Goal: Transaction & Acquisition: Purchase product/service

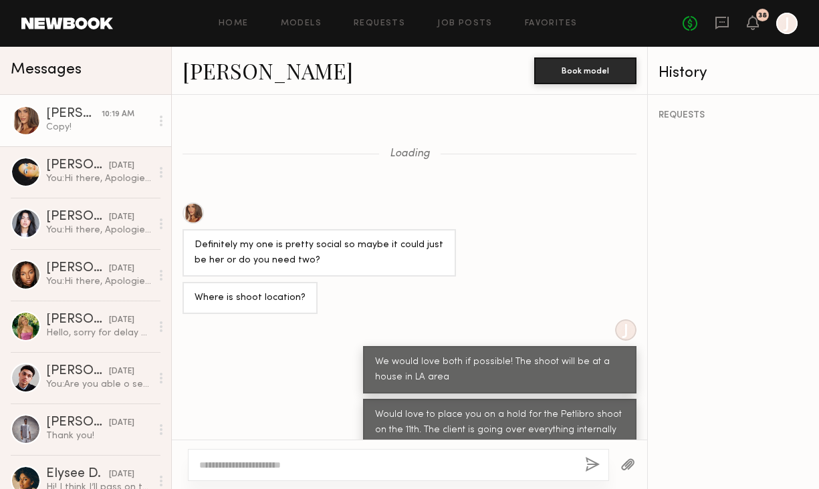
scroll to position [790, 0]
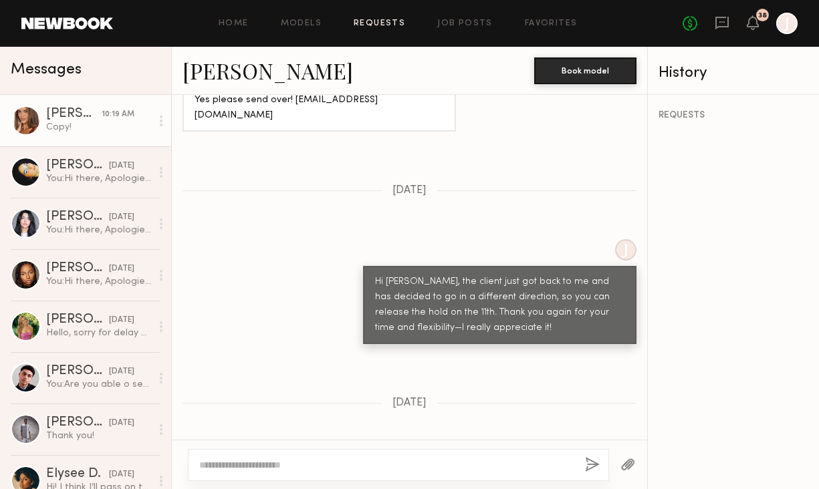
click at [389, 23] on link "Requests" at bounding box center [378, 23] width 51 height 9
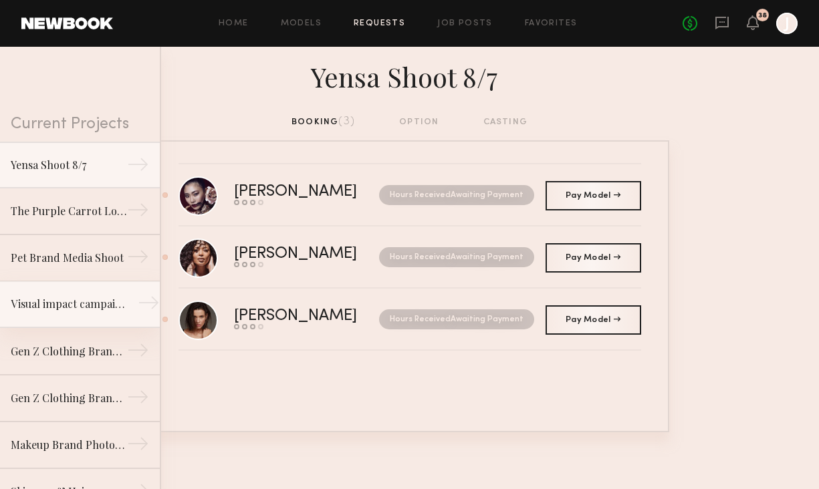
click at [102, 299] on div "Visual impact campaign" at bounding box center [69, 304] width 116 height 16
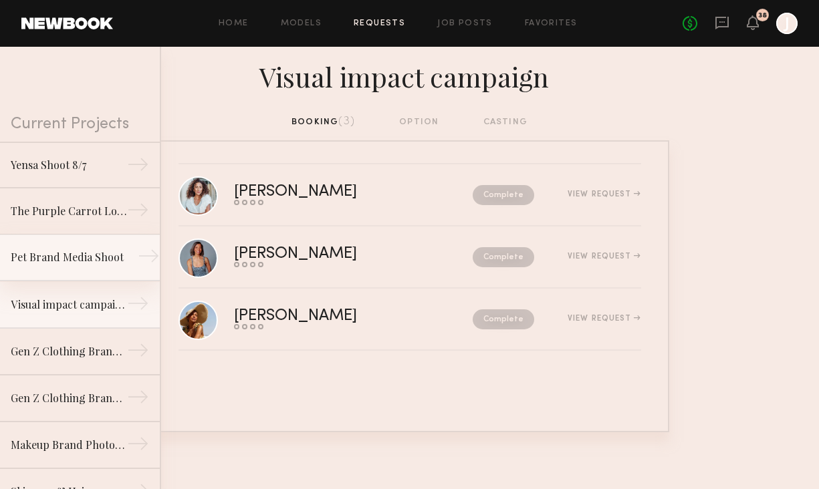
click at [54, 254] on div "Pet Brand Media Shoot" at bounding box center [69, 257] width 116 height 16
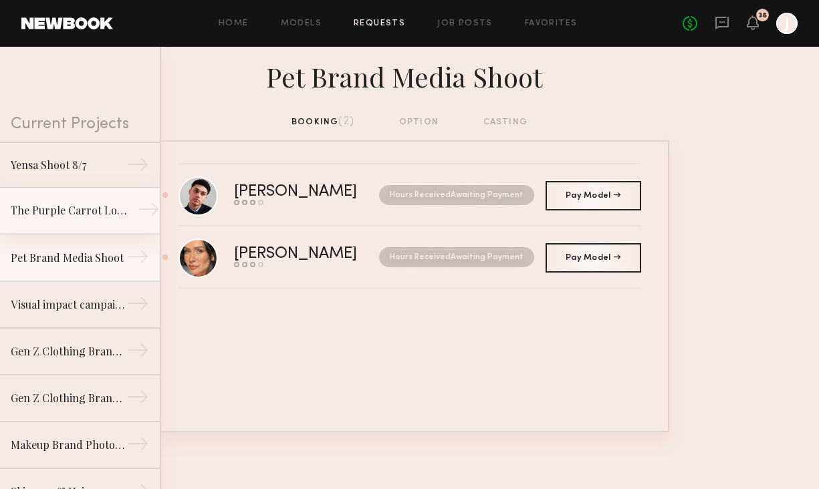
click at [72, 211] on div "The Purple Carrot Lofi Shoot" at bounding box center [69, 210] width 116 height 16
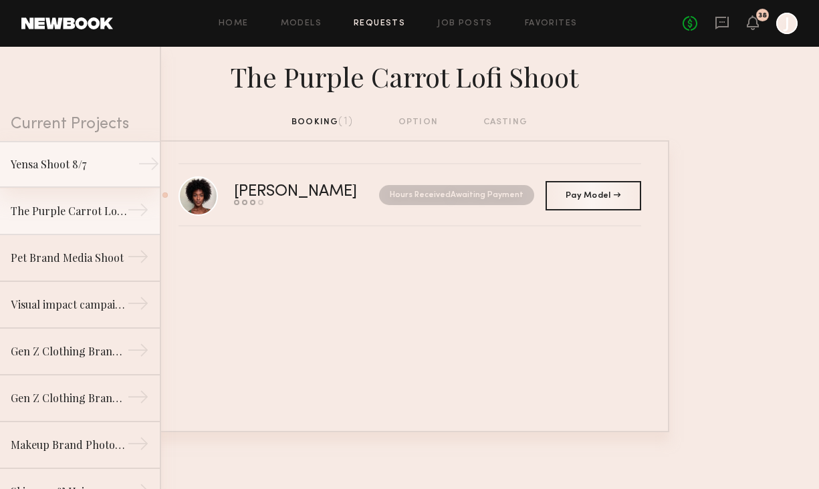
click at [120, 170] on div "Yensa Shoot 8/7" at bounding box center [69, 164] width 116 height 16
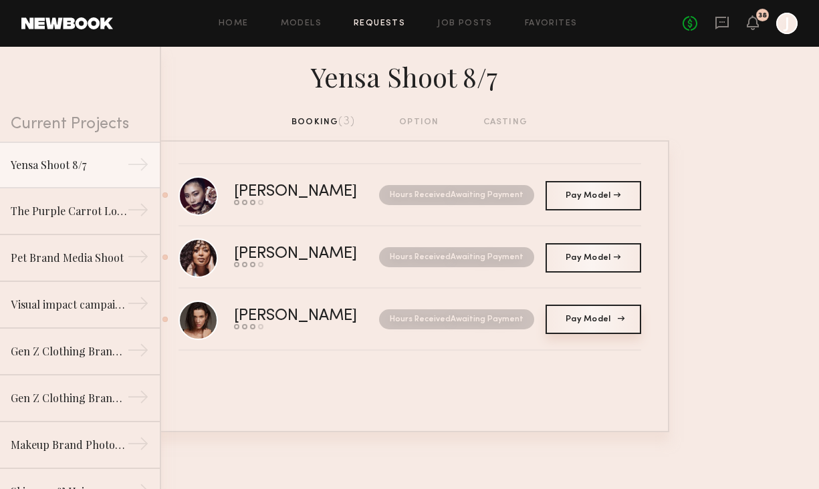
click at [594, 319] on span "Pay Model" at bounding box center [592, 319] width 55 height 8
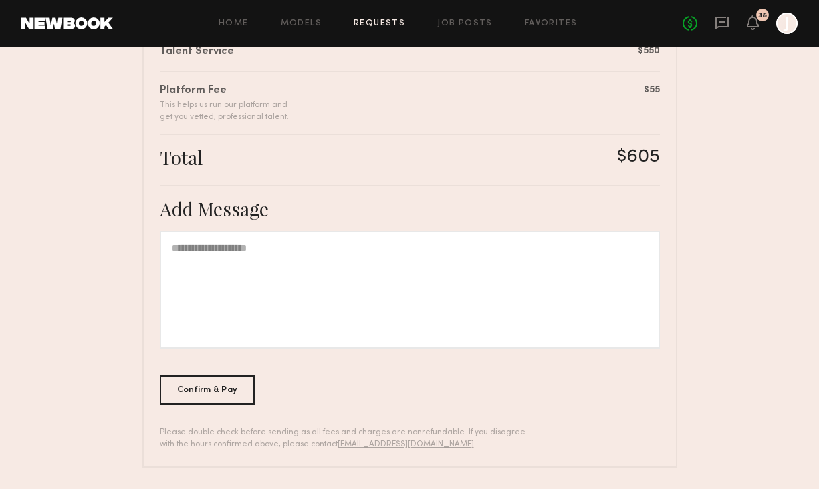
scroll to position [364, 0]
click at [212, 393] on div "Confirm & Pay" at bounding box center [208, 390] width 96 height 29
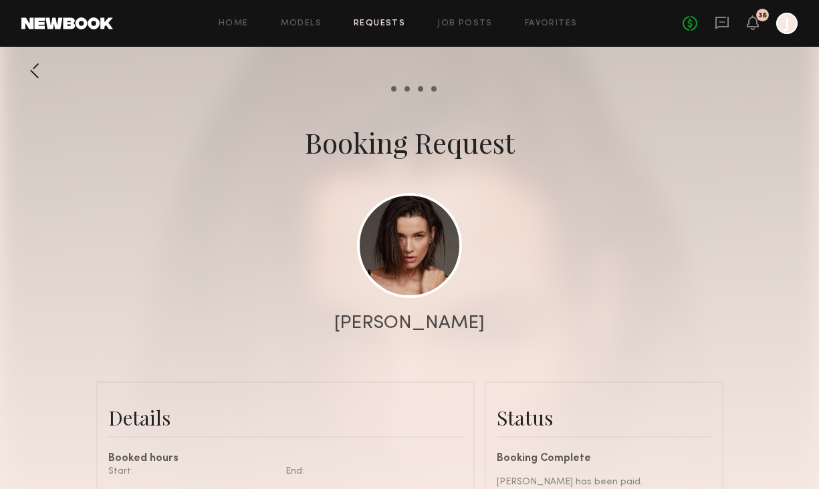
click at [398, 28] on div "Home Models Requests Job Posts Favorites Sign Out No fees up to $5,000 38 J" at bounding box center [455, 23] width 684 height 21
click at [390, 25] on link "Requests" at bounding box center [378, 23] width 51 height 9
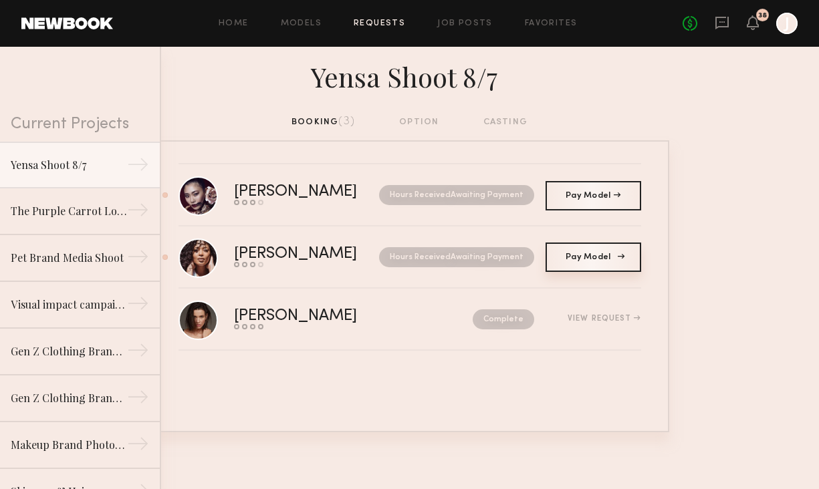
click at [572, 260] on span "Pay Model" at bounding box center [592, 257] width 55 height 8
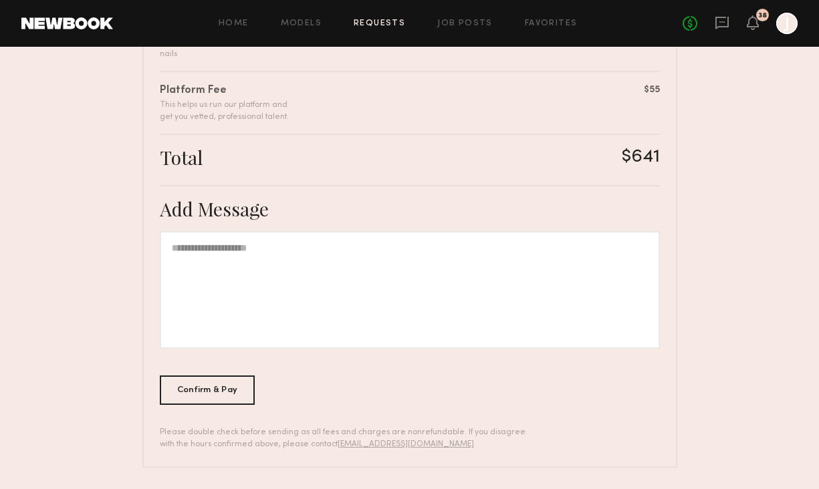
scroll to position [415, 0]
click at [208, 396] on div "Confirm & Pay" at bounding box center [208, 390] width 96 height 29
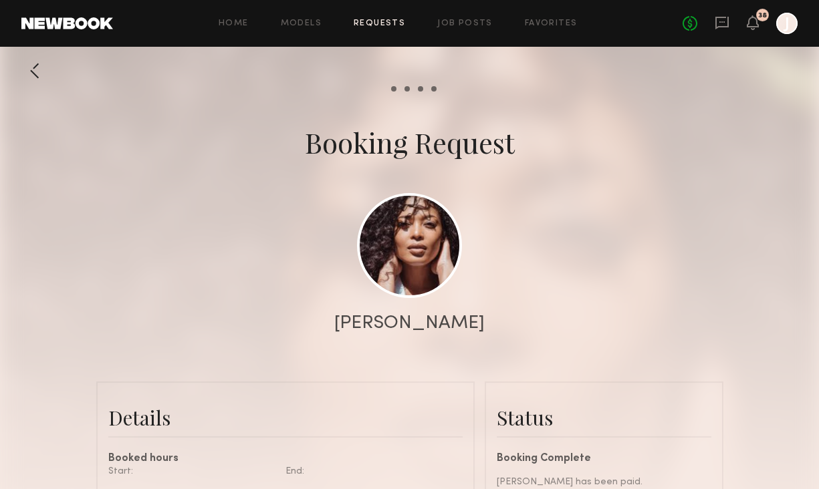
click at [27, 83] on div at bounding box center [34, 70] width 27 height 27
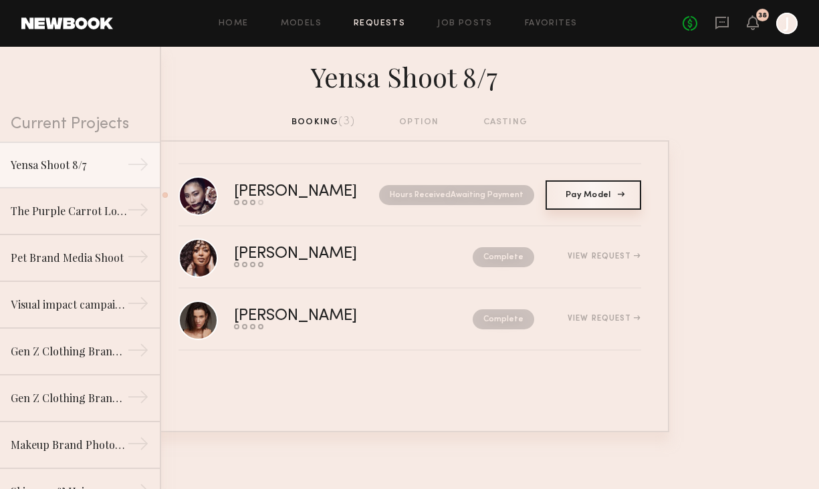
click at [579, 184] on link "Pay Model Pay" at bounding box center [593, 194] width 96 height 29
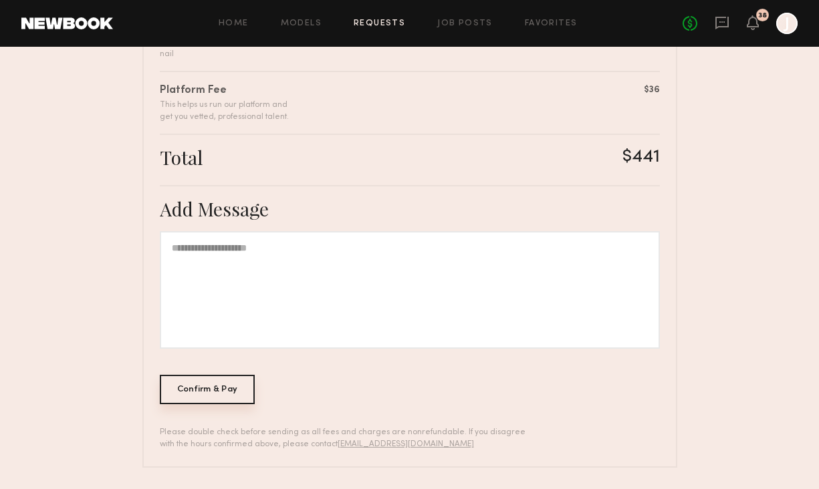
scroll to position [415, 0]
click at [223, 393] on div "Confirm & Pay" at bounding box center [208, 390] width 96 height 29
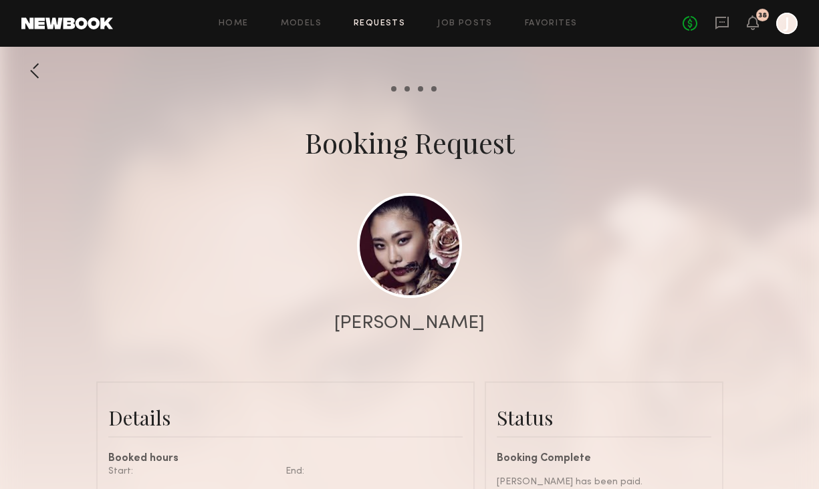
click at [38, 72] on div at bounding box center [34, 70] width 27 height 27
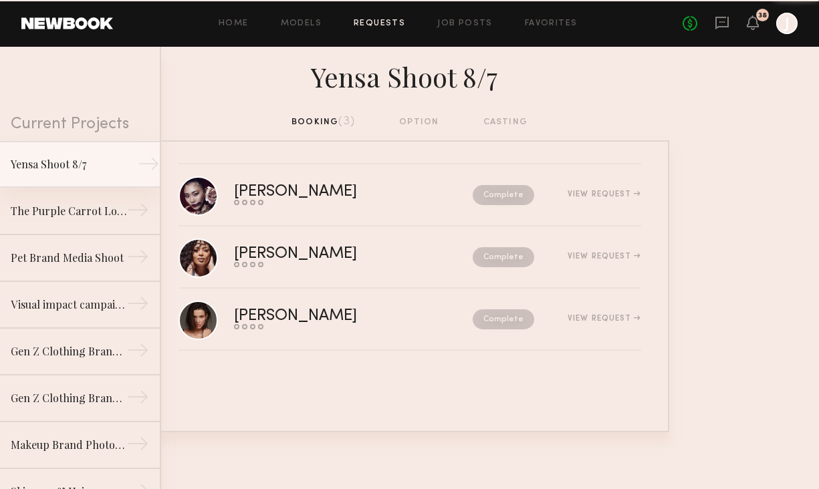
click at [92, 162] on div "Yensa Shoot 8/7" at bounding box center [69, 164] width 116 height 16
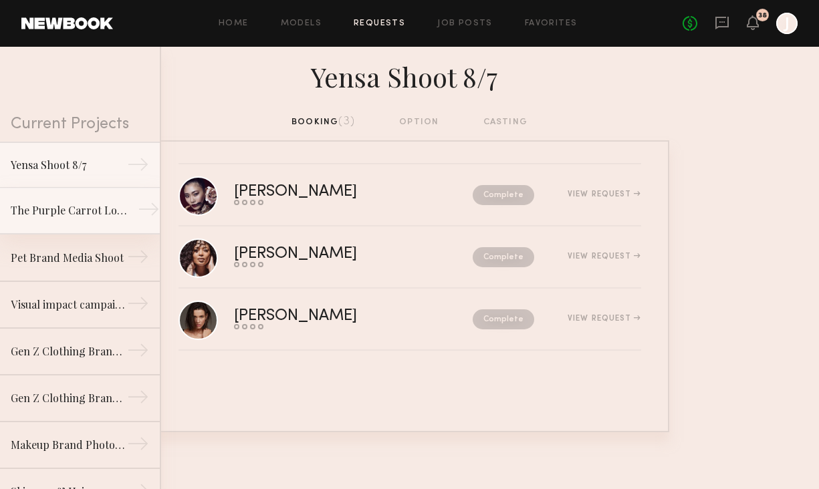
click at [86, 217] on div "The Purple Carrot Lofi Shoot" at bounding box center [69, 210] width 116 height 16
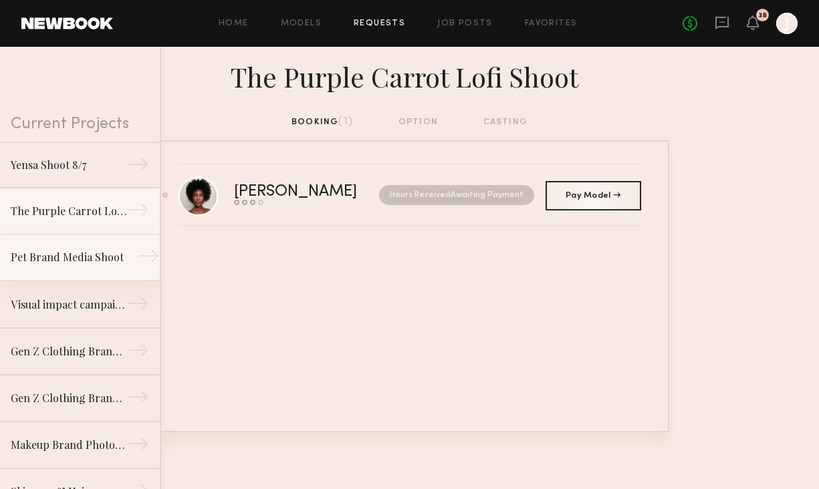
click at [88, 251] on div "Pet Brand Media Shoot" at bounding box center [69, 257] width 116 height 16
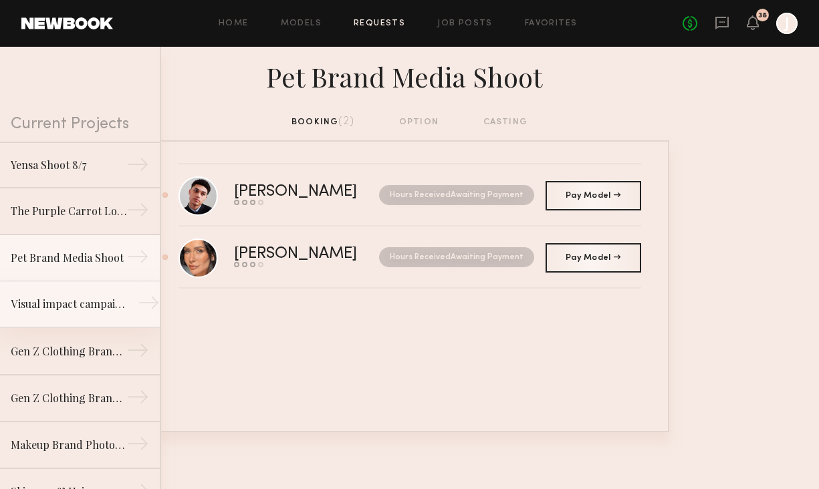
click at [84, 295] on link "Visual impact campaign →" at bounding box center [80, 304] width 160 height 47
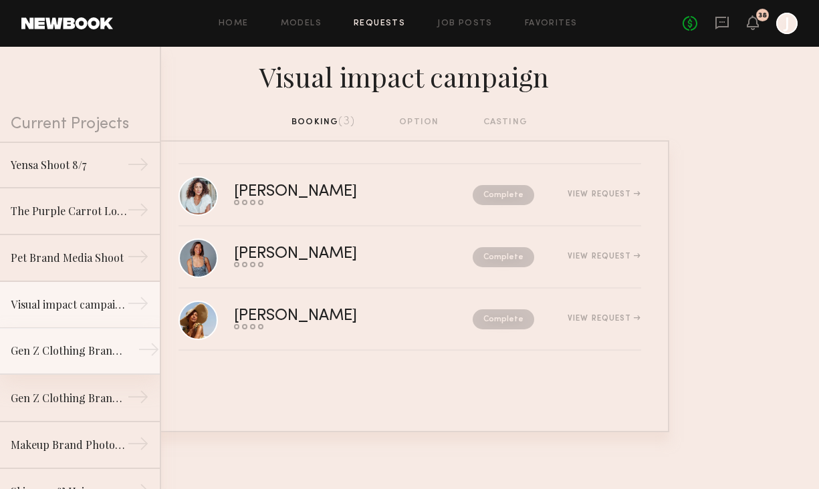
click at [116, 335] on link "Gen Z Clothing Brand Lifestyle Shoot →" at bounding box center [80, 351] width 160 height 47
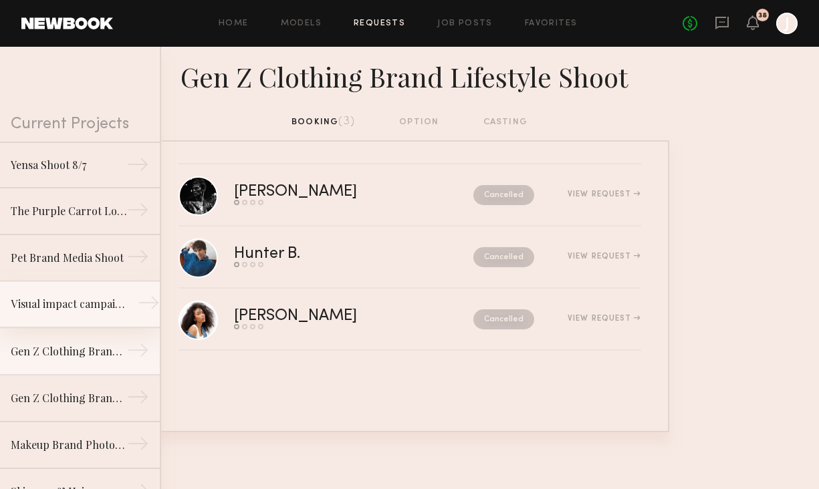
click at [112, 318] on link "Visual impact campaign →" at bounding box center [80, 304] width 160 height 47
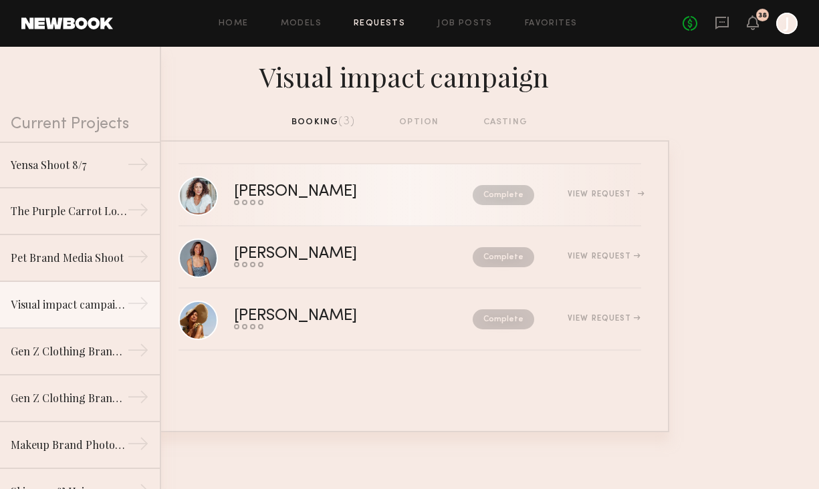
click at [633, 191] on div "View Request" at bounding box center [603, 194] width 73 height 8
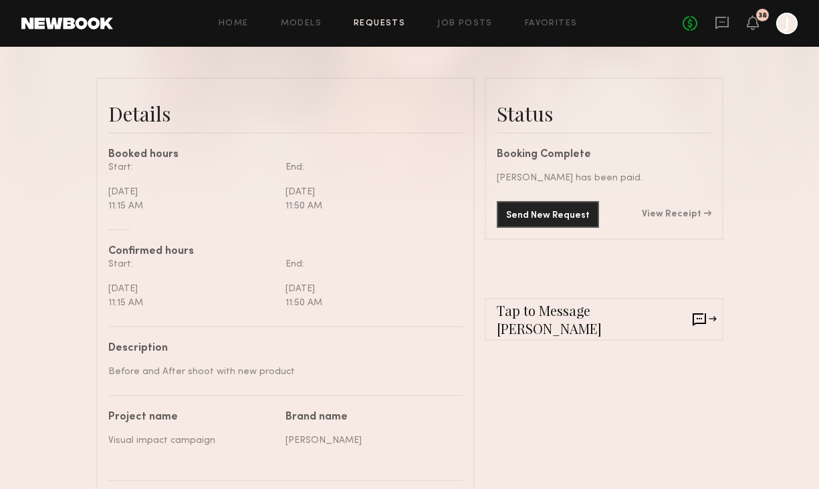
scroll to position [297, 0]
